Goal: Check status: Check status

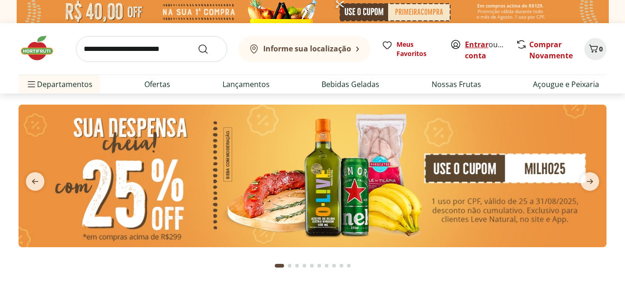
click at [477, 45] on link "Entrar" at bounding box center [477, 44] width 24 height 10
click at [475, 55] on link "Maria" at bounding box center [495, 55] width 60 height 10
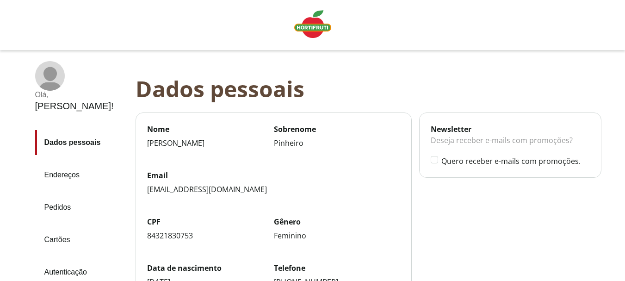
click at [61, 195] on link "Pedidos" at bounding box center [81, 207] width 93 height 25
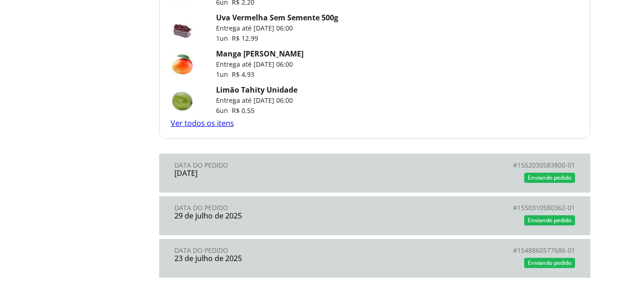
scroll to position [786, 0]
click at [363, 176] on div "05 de agosto de 2025" at bounding box center [274, 172] width 200 height 8
